Goal: Task Accomplishment & Management: Manage account settings

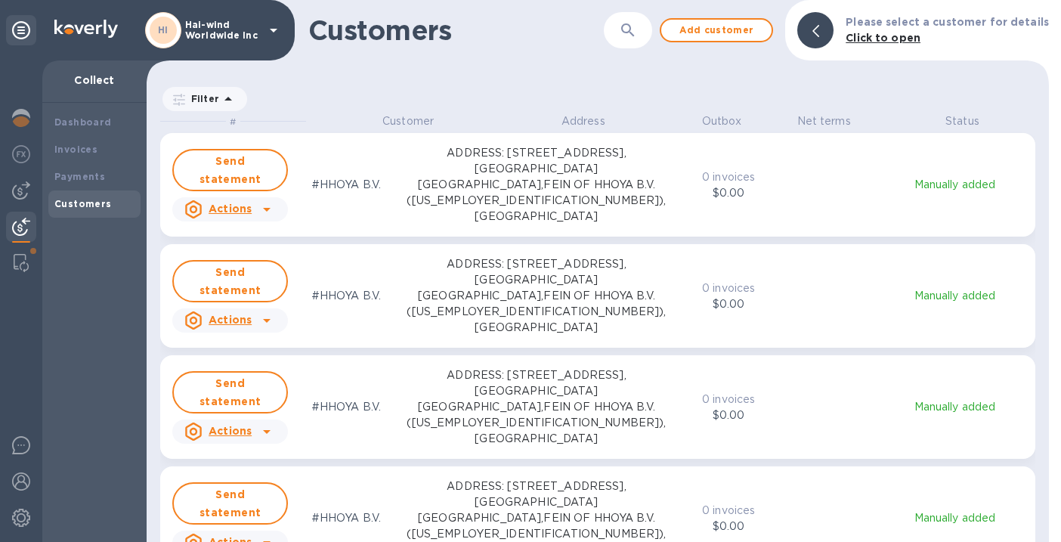
scroll to position [417, 897]
click at [94, 119] on b "Dashboard" at bounding box center [82, 121] width 57 height 11
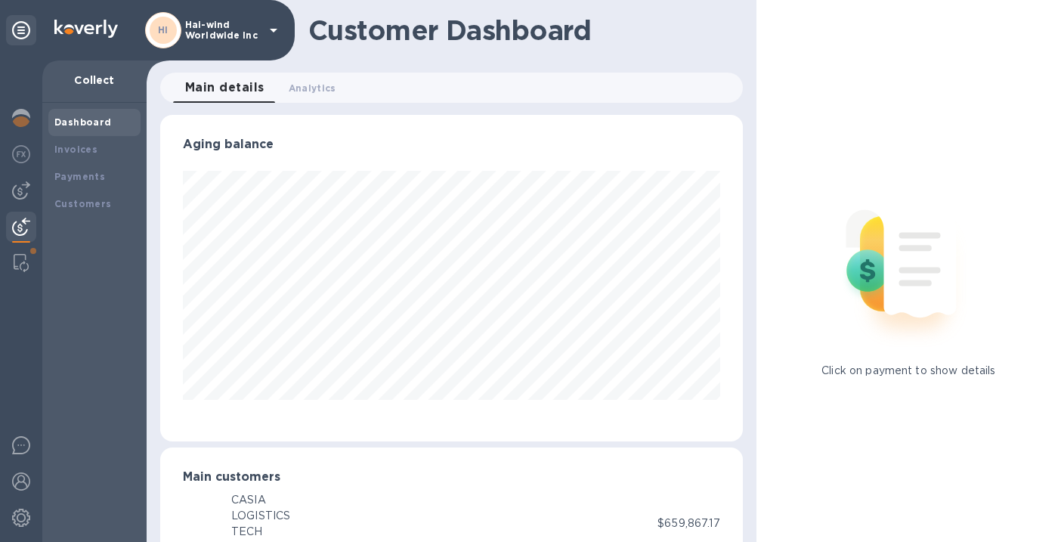
scroll to position [755617, 755367]
click at [276, 29] on icon at bounding box center [274, 31] width 8 height 4
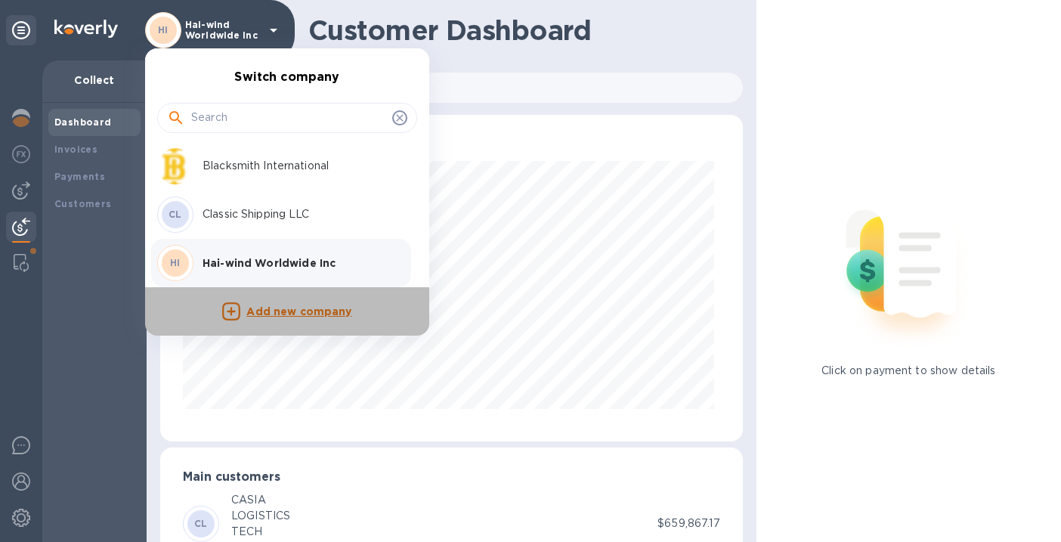
click at [268, 311] on p "Add new company" at bounding box center [298, 312] width 105 height 17
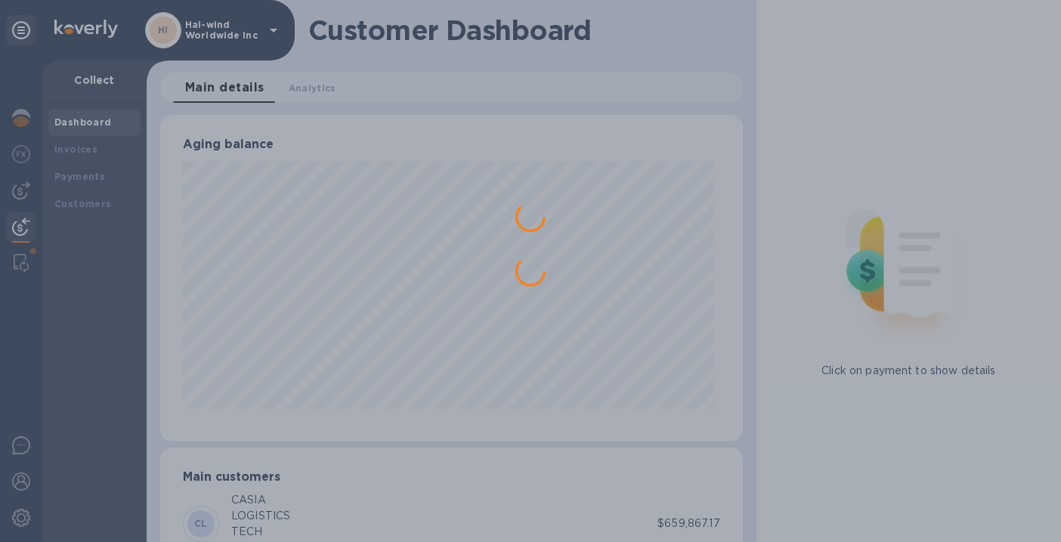
scroll to position [0, 0]
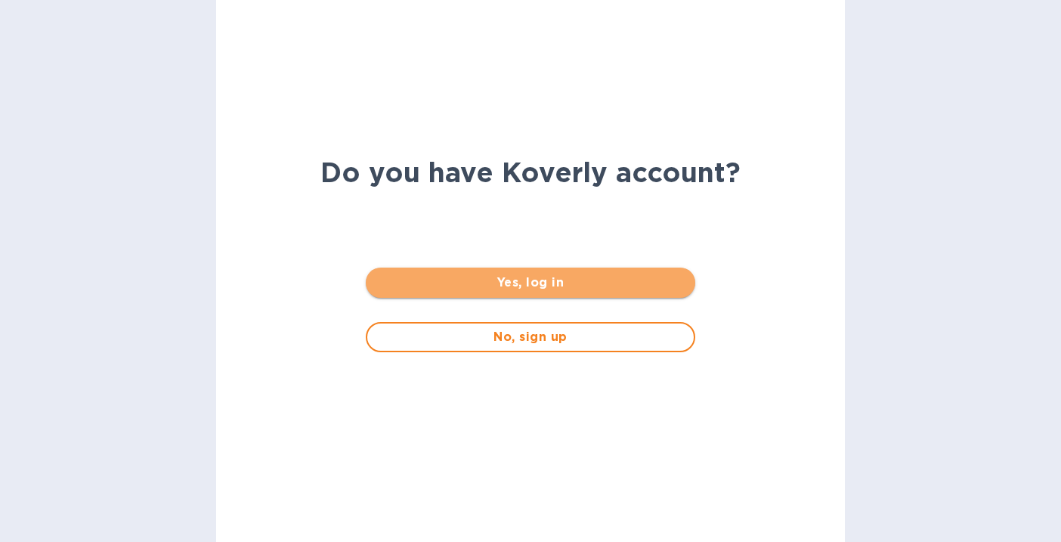
click at [534, 287] on span "Yes, log in" at bounding box center [530, 283] width 305 height 18
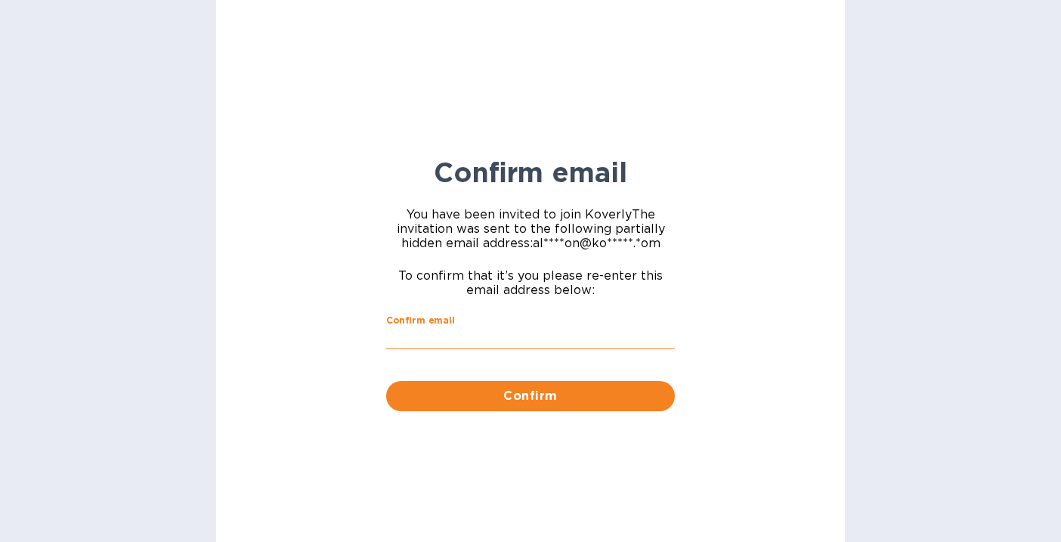
click at [489, 339] on input "Confirm email" at bounding box center [530, 338] width 289 height 23
type input "[EMAIL_ADDRESS][DOMAIN_NAME]"
click at [753, 315] on div "Confirm email You have been invited to join [PERSON_NAME] The invitation was se…" at bounding box center [530, 271] width 629 height 542
click at [578, 396] on span "Confirm" at bounding box center [530, 396] width 265 height 18
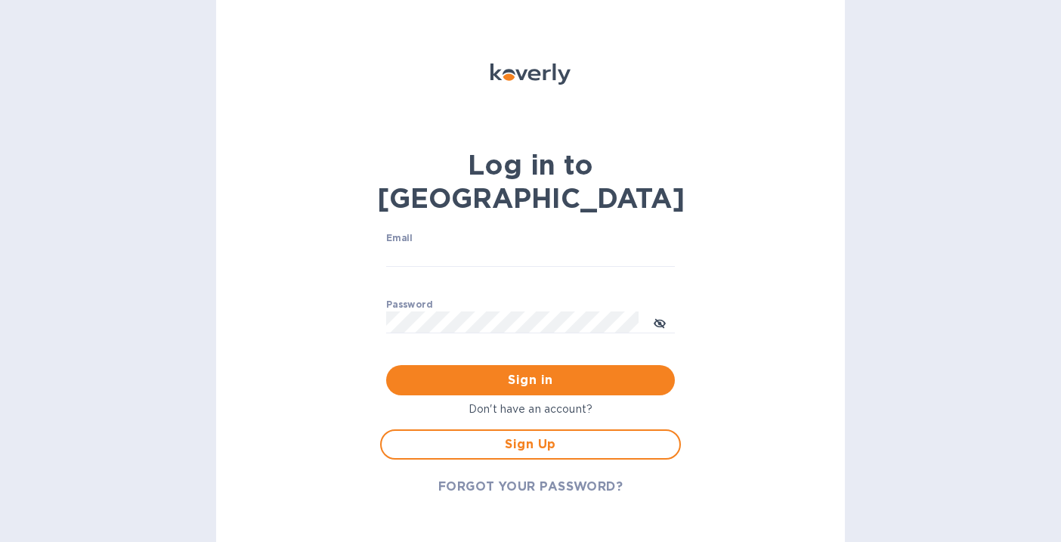
type input "[EMAIL_ADDRESS][DOMAIN_NAME]"
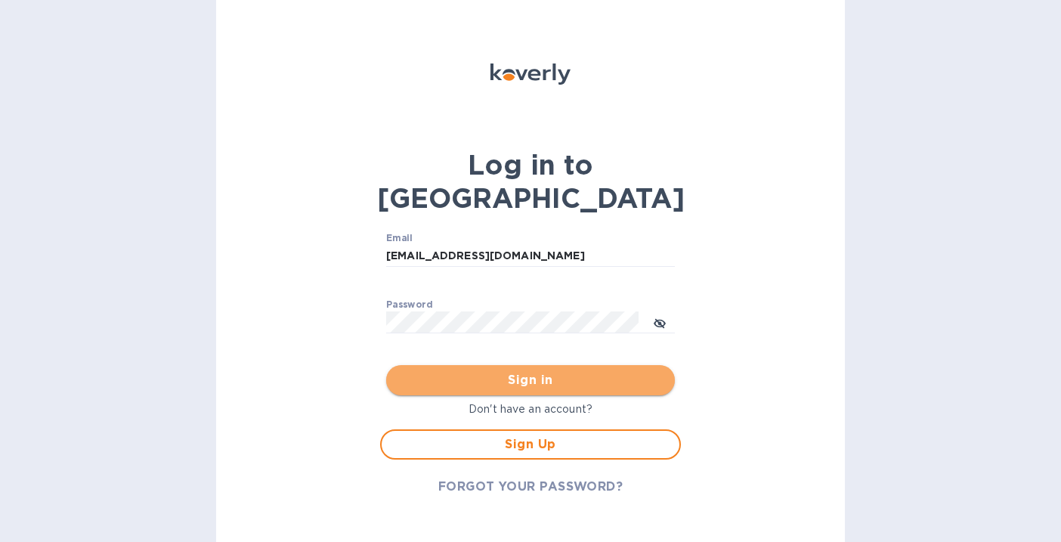
click at [553, 371] on span "Sign in" at bounding box center [530, 380] width 265 height 18
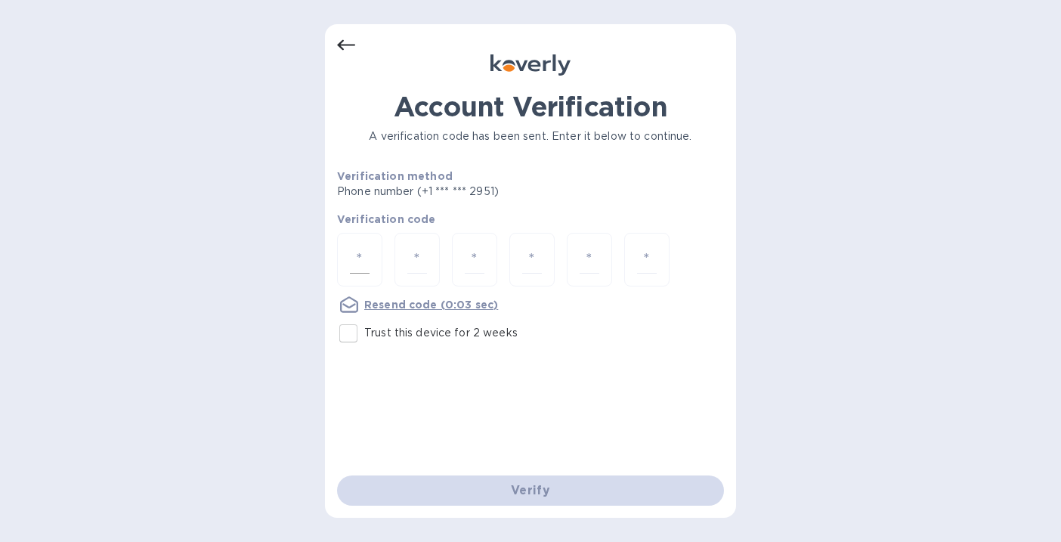
click at [373, 253] on div at bounding box center [359, 260] width 45 height 54
type input "1"
type input "8"
type input "4"
type input "3"
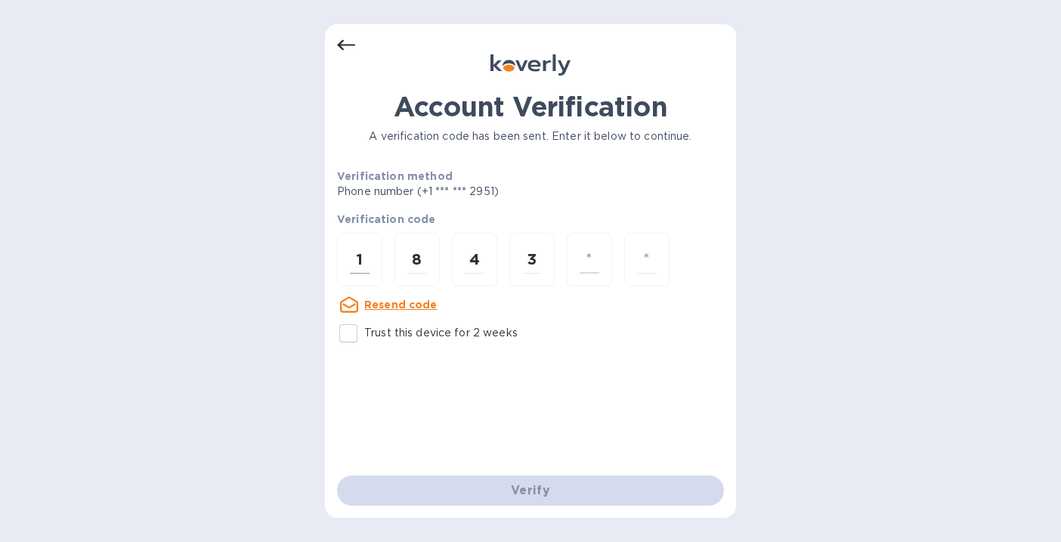
type input "2"
type input "5"
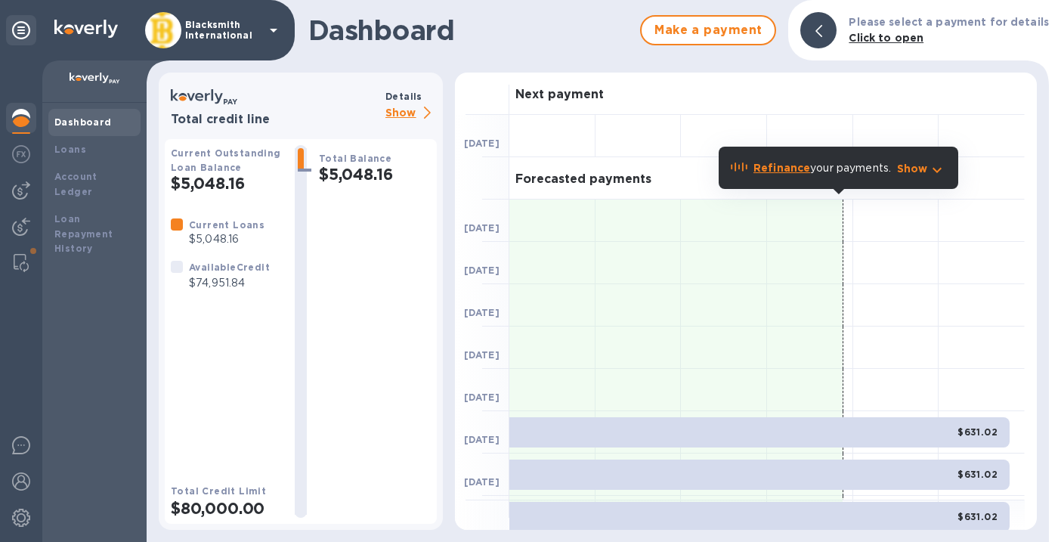
click at [246, 29] on p "Blacksmith International" at bounding box center [223, 30] width 76 height 21
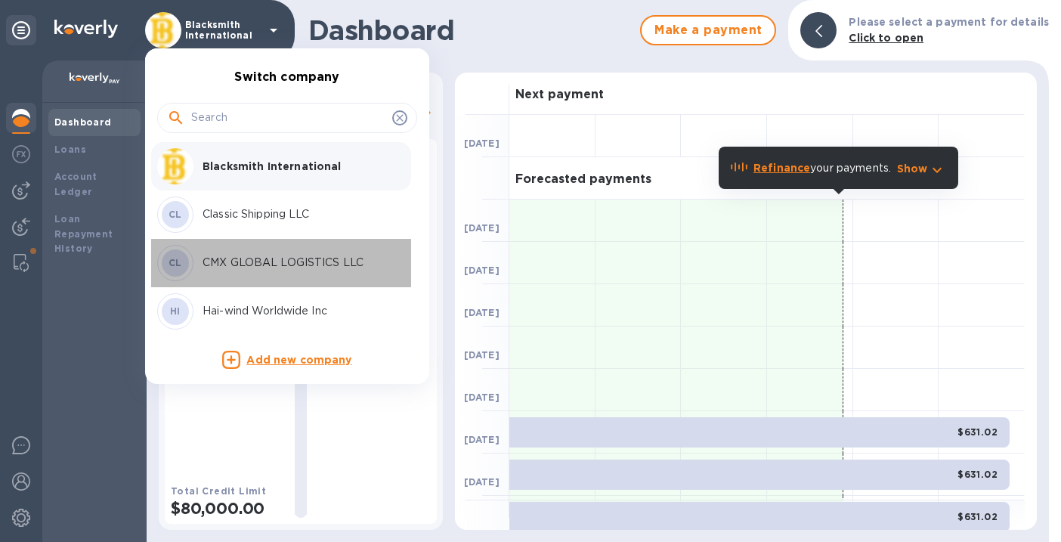
click at [263, 265] on p "CMX GLOBAL LOGISTICS LLC" at bounding box center [298, 263] width 190 height 16
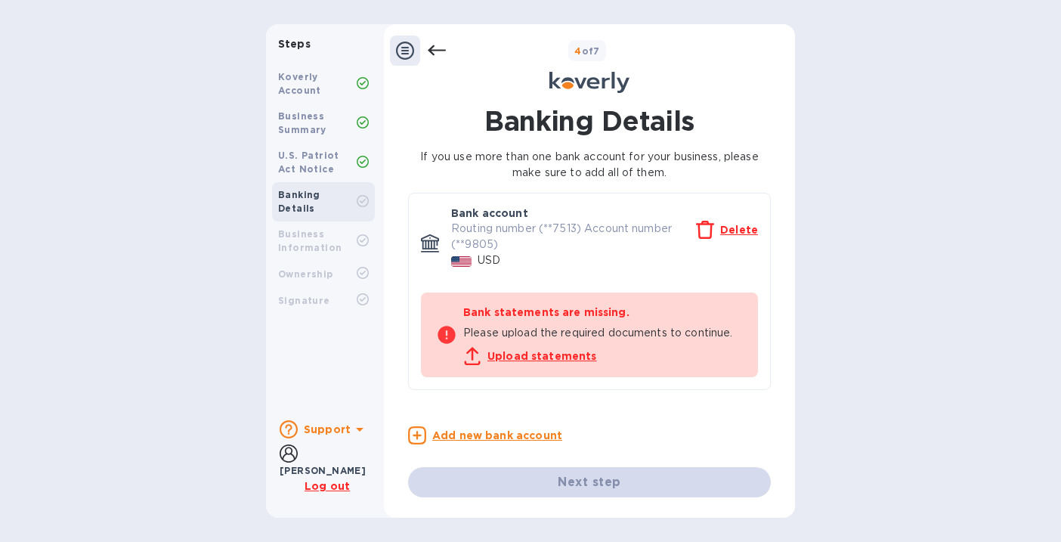
click at [410, 51] on icon at bounding box center [405, 51] width 18 height 18
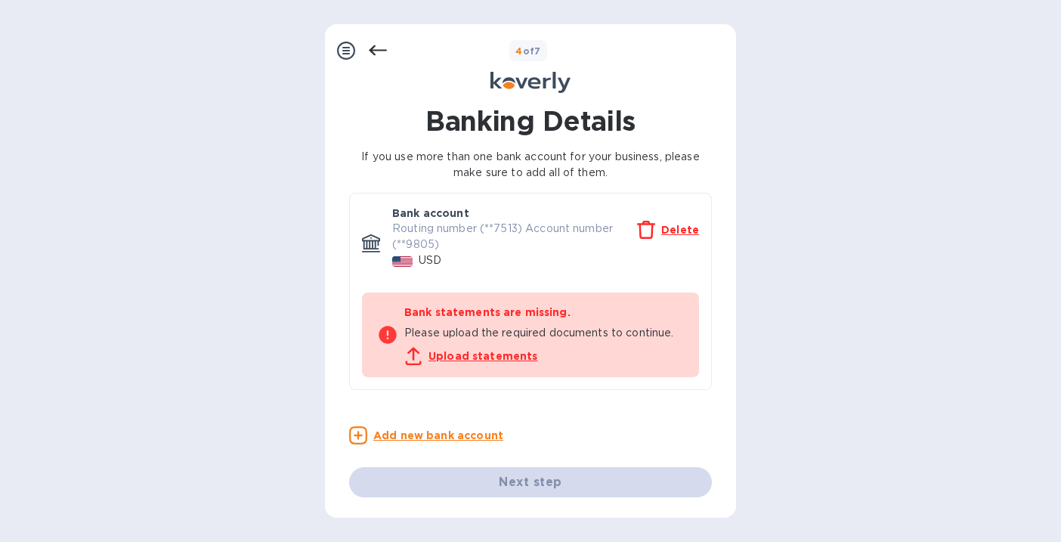
click at [348, 52] on icon at bounding box center [346, 51] width 18 height 18
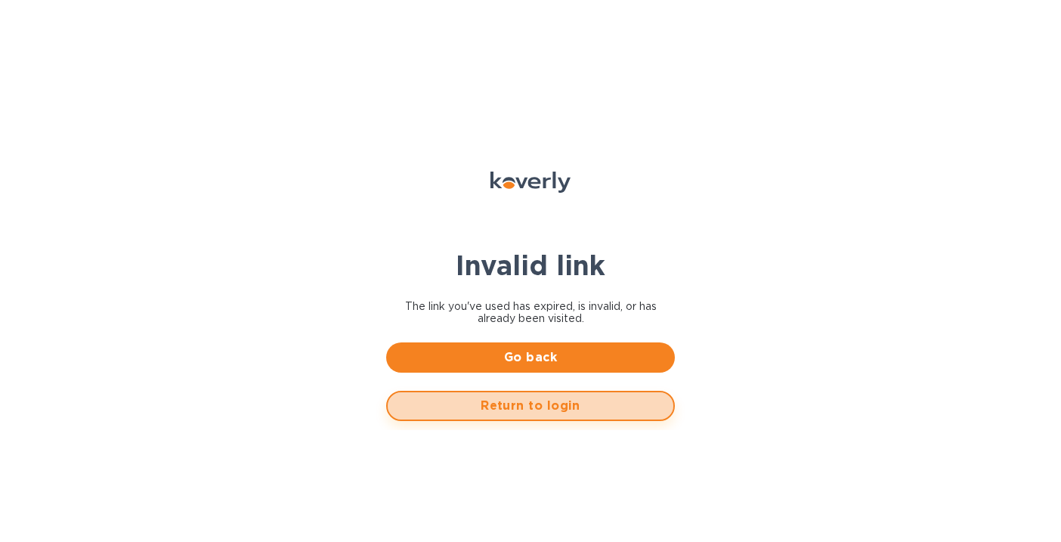
click at [502, 419] on button "Return to login" at bounding box center [530, 406] width 289 height 30
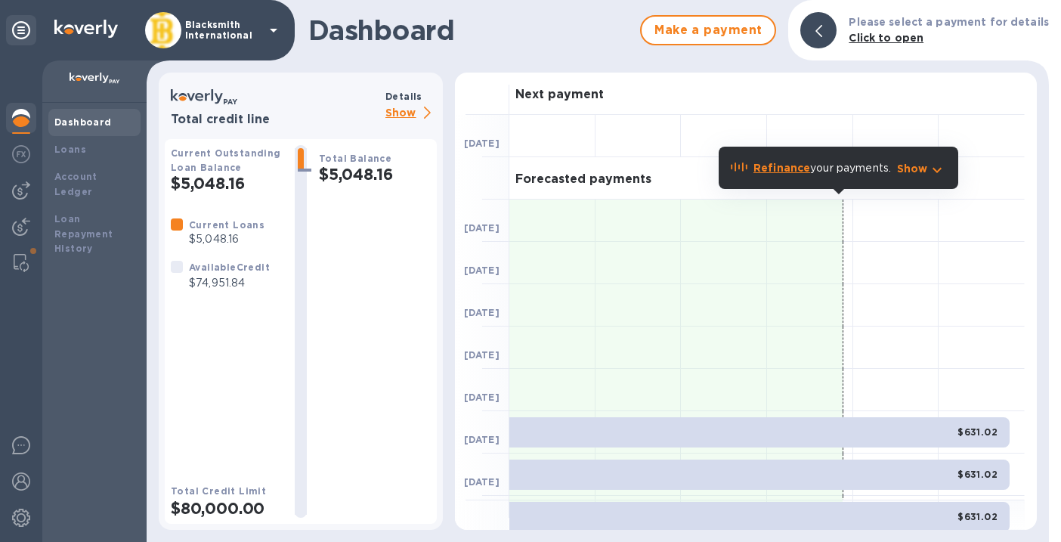
click at [231, 23] on p "Blacksmith International" at bounding box center [223, 30] width 76 height 21
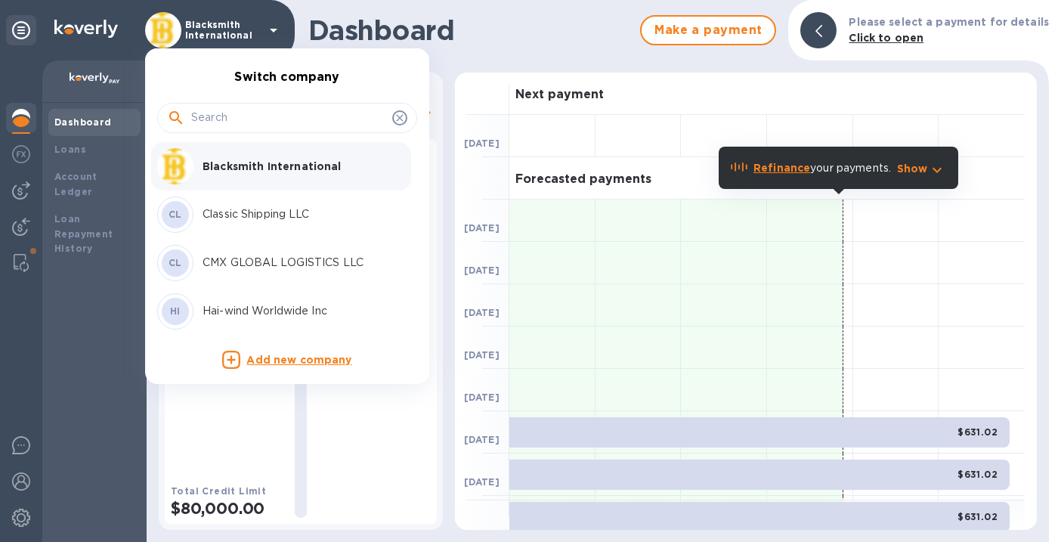
click at [371, 16] on div at bounding box center [530, 271] width 1061 height 542
